Goal: Answer question/provide support

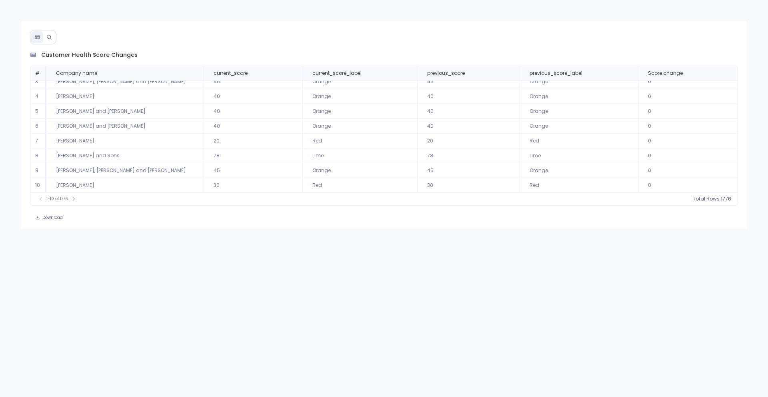
scroll to position [36, 0]
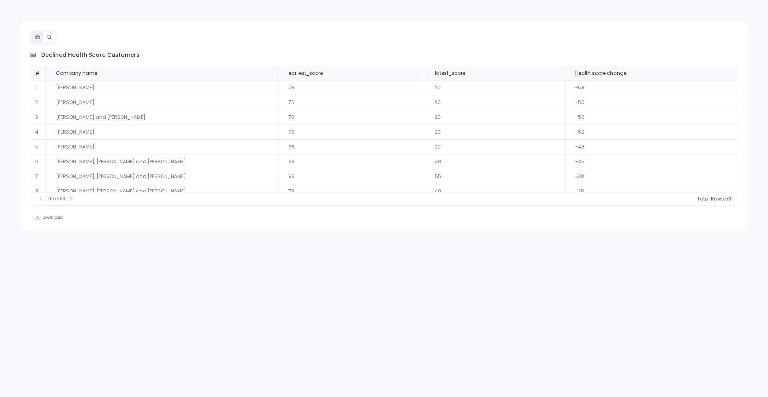
click at [53, 35] on button at bounding box center [49, 37] width 12 height 12
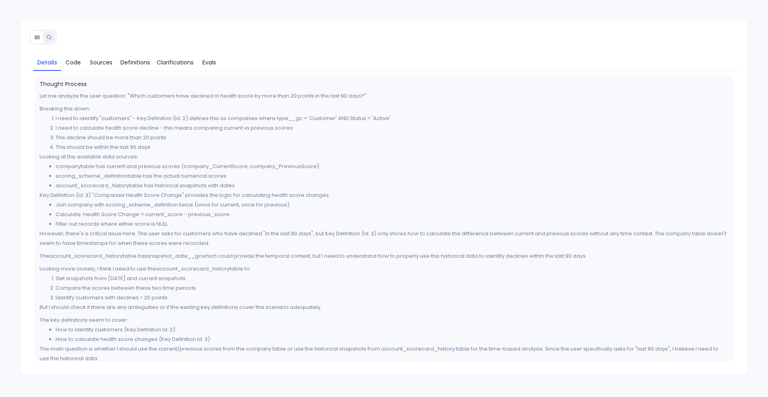
click at [35, 39] on icon at bounding box center [37, 37] width 6 height 6
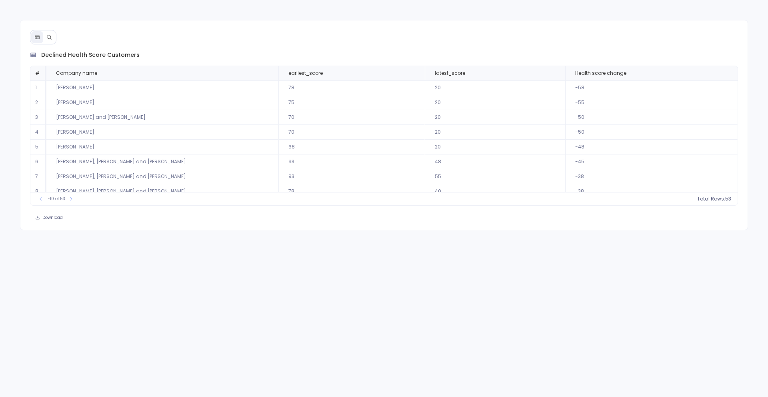
scroll to position [36, 0]
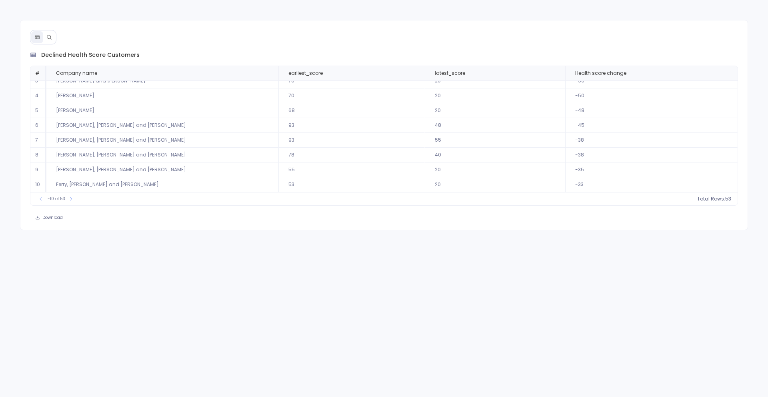
click at [52, 36] on button at bounding box center [49, 37] width 12 height 12
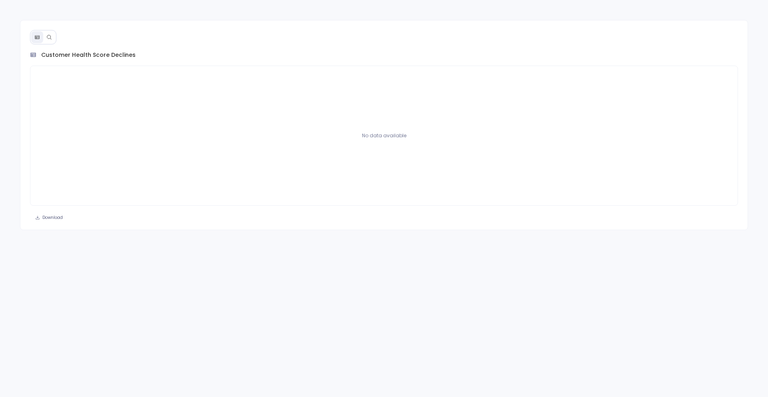
click at [52, 38] on icon at bounding box center [49, 37] width 6 height 6
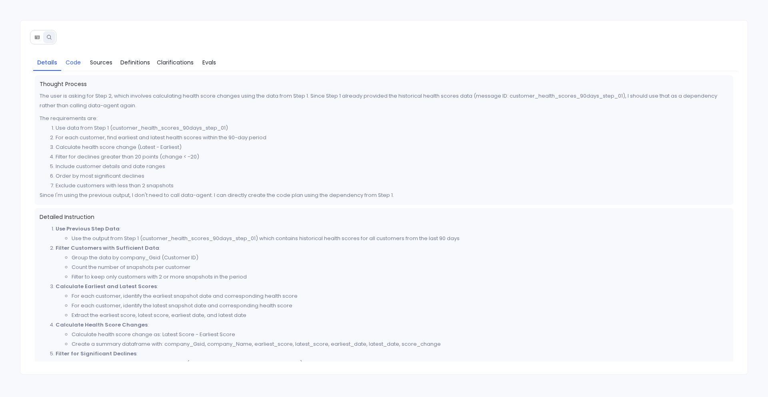
click at [75, 58] on span "Code" at bounding box center [73, 62] width 15 height 9
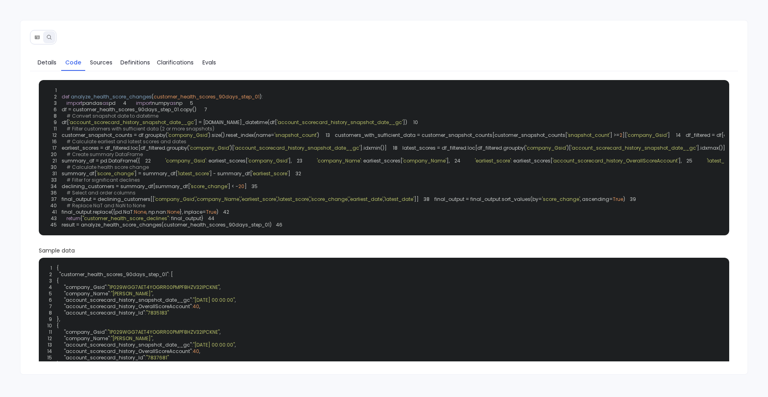
scroll to position [12, 0]
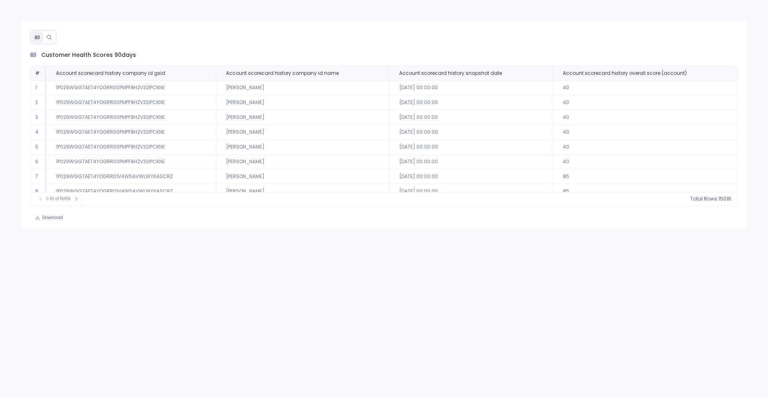
click at [48, 36] on icon at bounding box center [49, 37] width 6 height 6
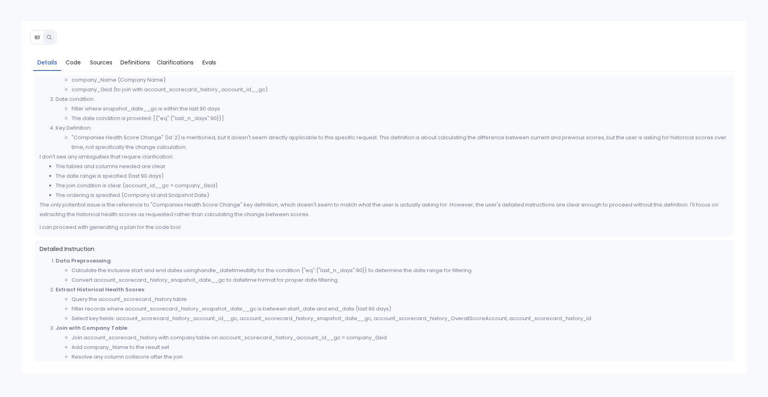
scroll to position [235, 0]
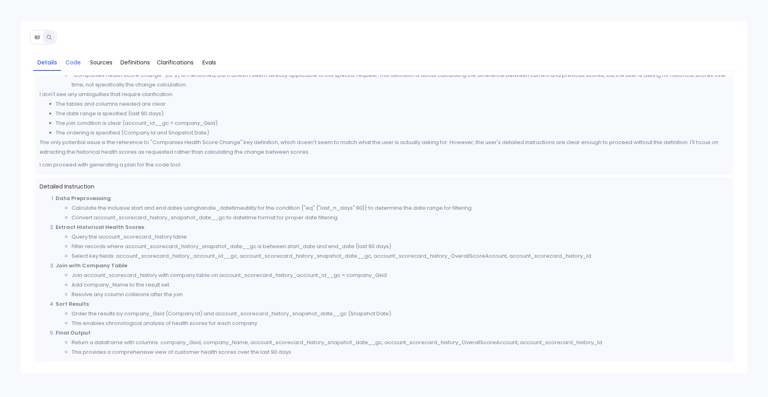
click at [72, 62] on span "Code" at bounding box center [73, 62] width 15 height 9
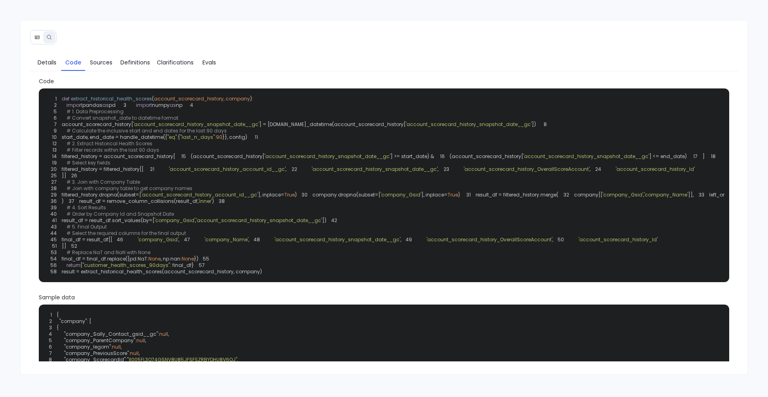
scroll to position [0, 0]
